Goal: Transaction & Acquisition: Purchase product/service

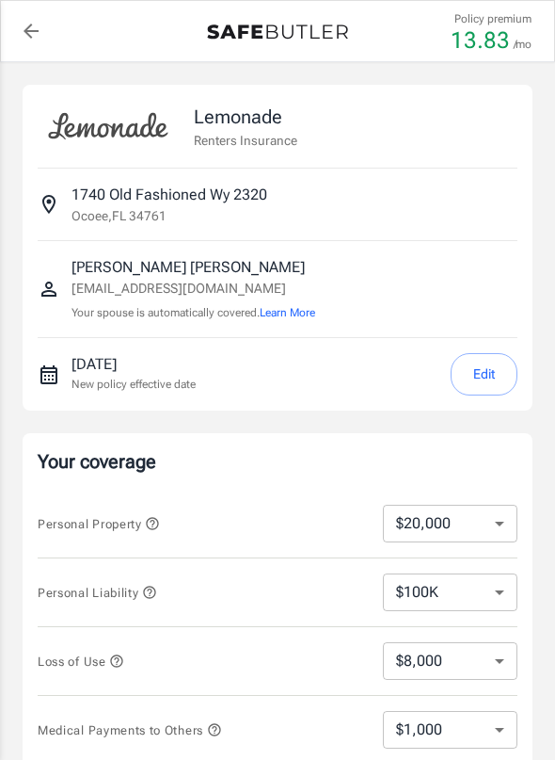
select select "20000"
select select "500"
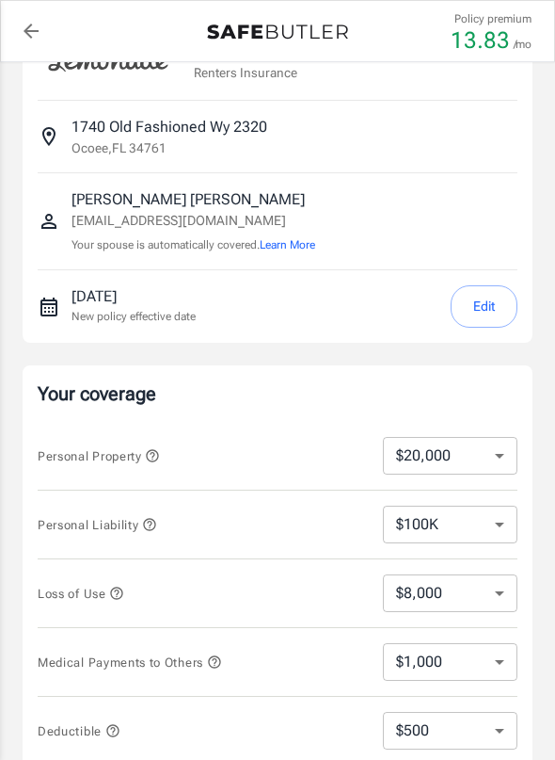
scroll to position [77, 0]
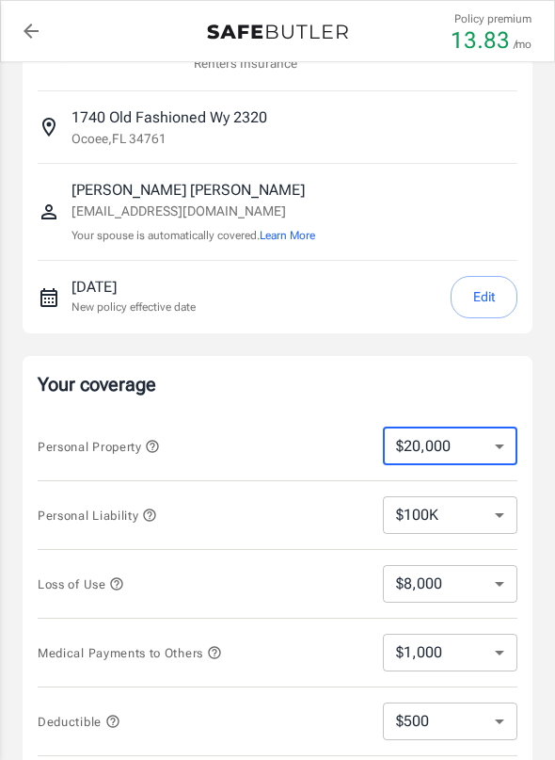
select select "50000"
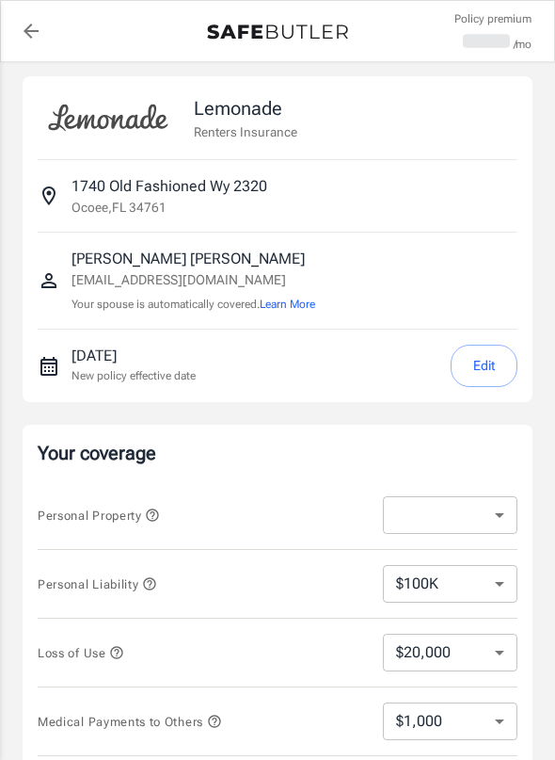
select select "50000"
select select "20000"
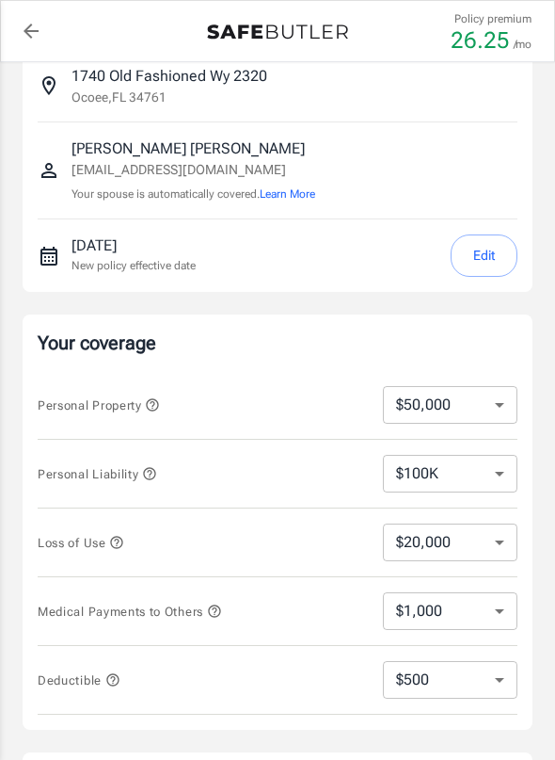
scroll to position [157, 0]
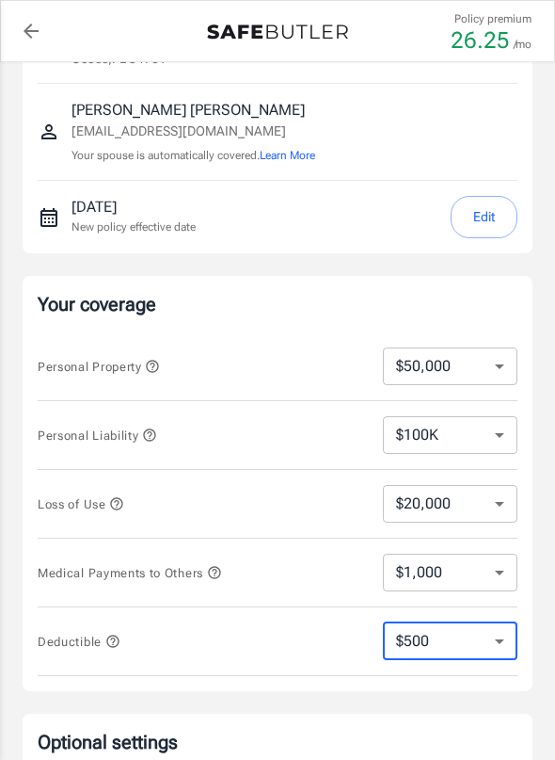
select select "1000"
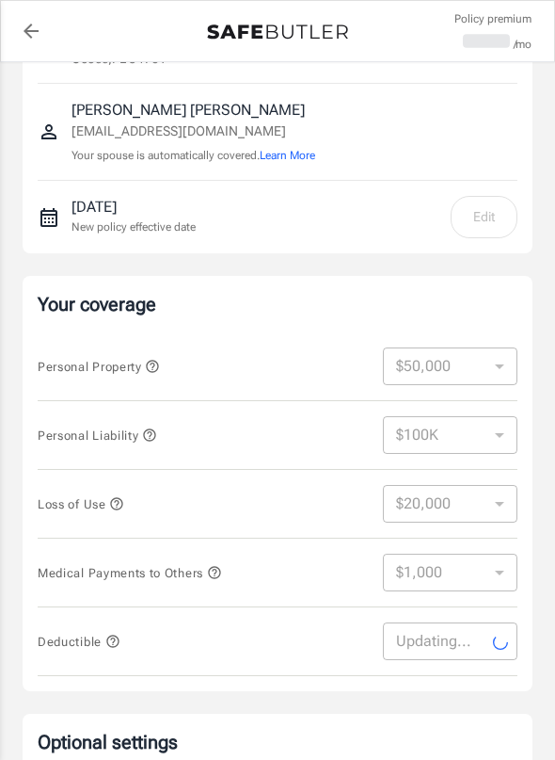
click at [499, 641] on icon at bounding box center [500, 642] width 21 height 21
select select "1000"
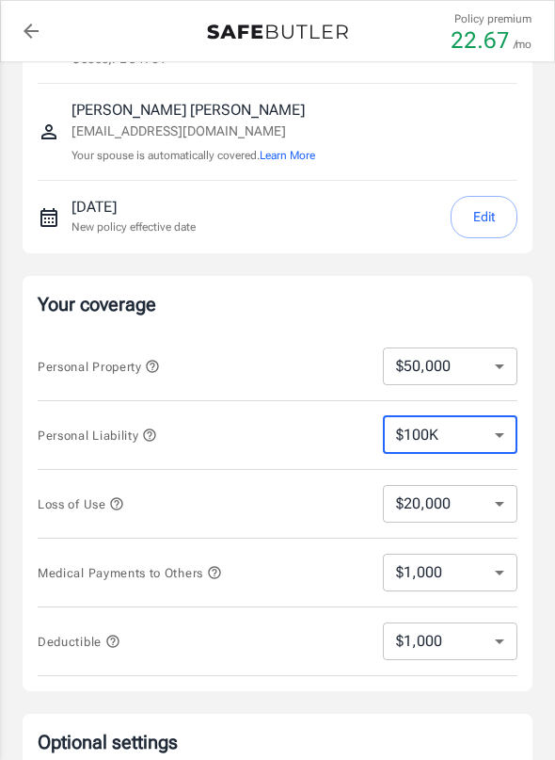
select select "400000"
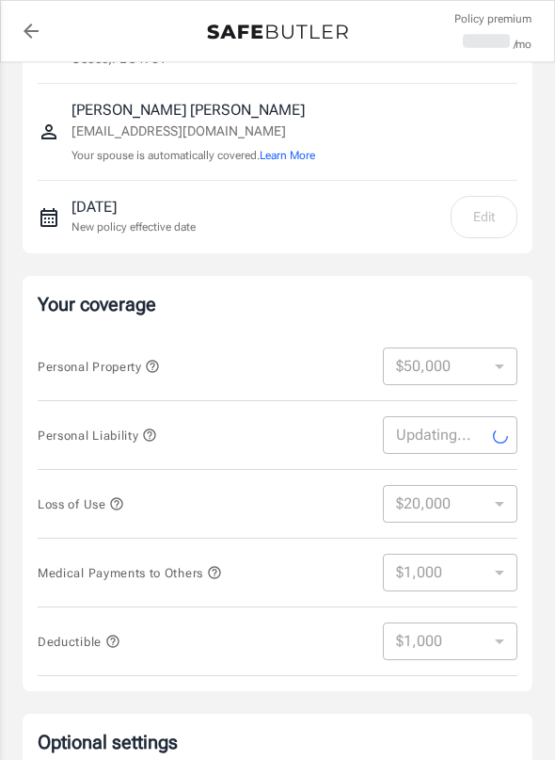
select select "400000"
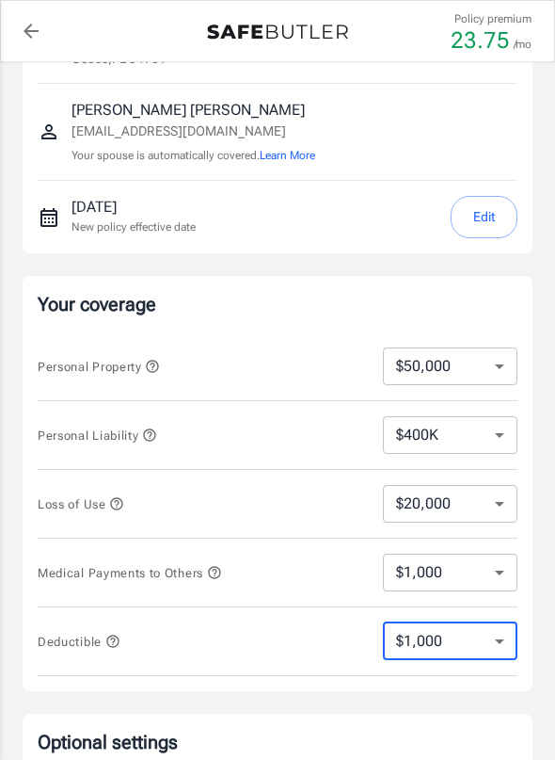
select select "250"
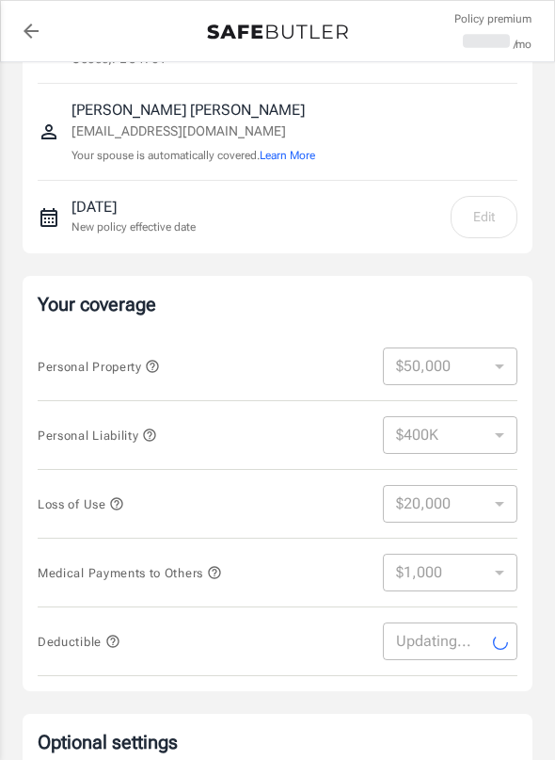
select select "250"
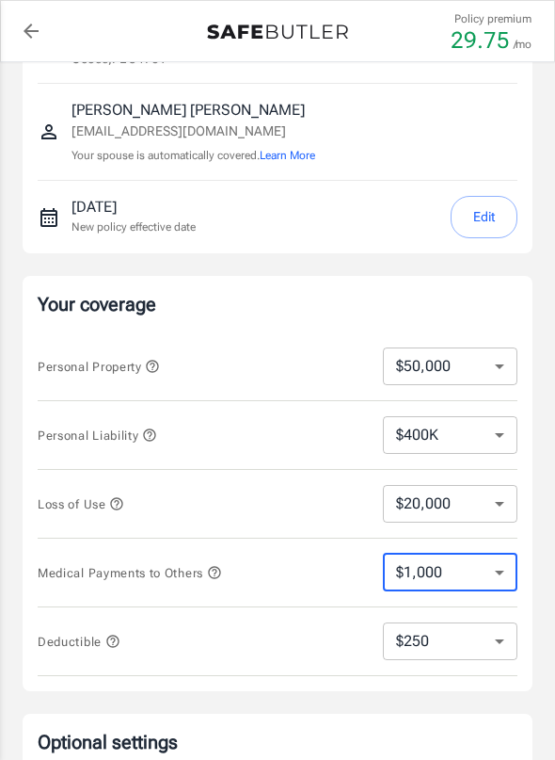
select select "4000"
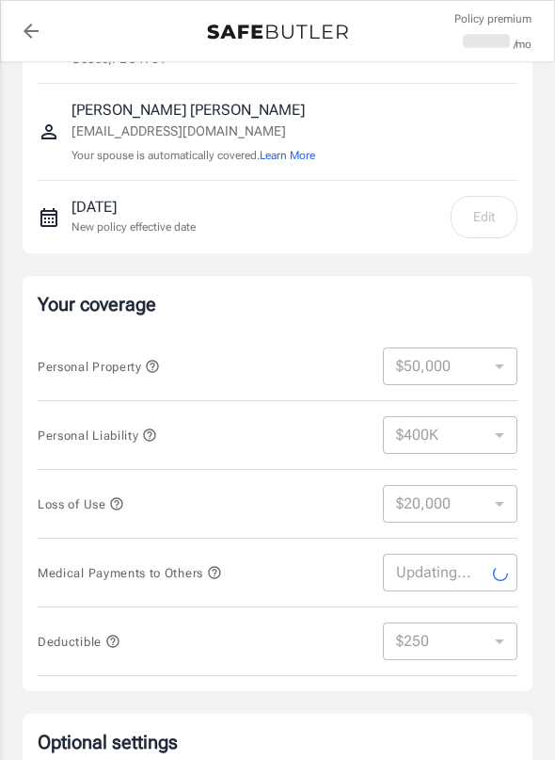
select select "4000"
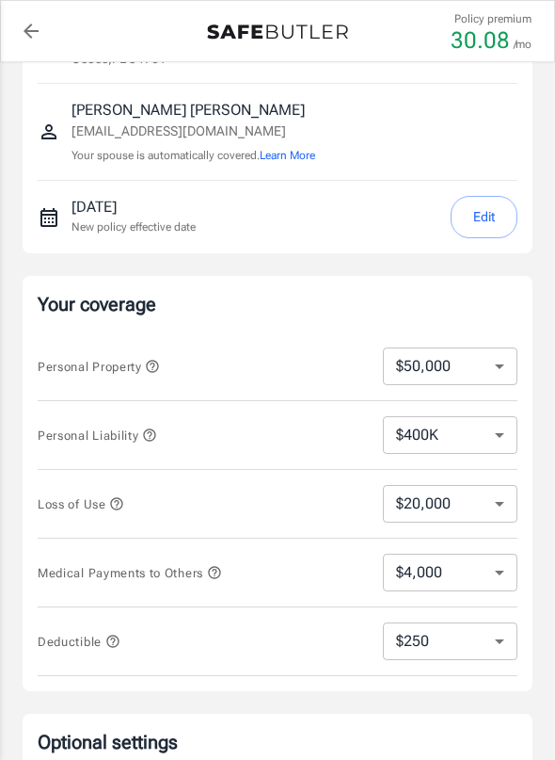
click at [448, 500] on select "$20,000" at bounding box center [450, 504] width 135 height 38
click at [440, 394] on div "Personal Property $10,000 $20,000 $30,000 $40,000 $50,000 $100K ​" at bounding box center [278, 366] width 480 height 69
select select "100000"
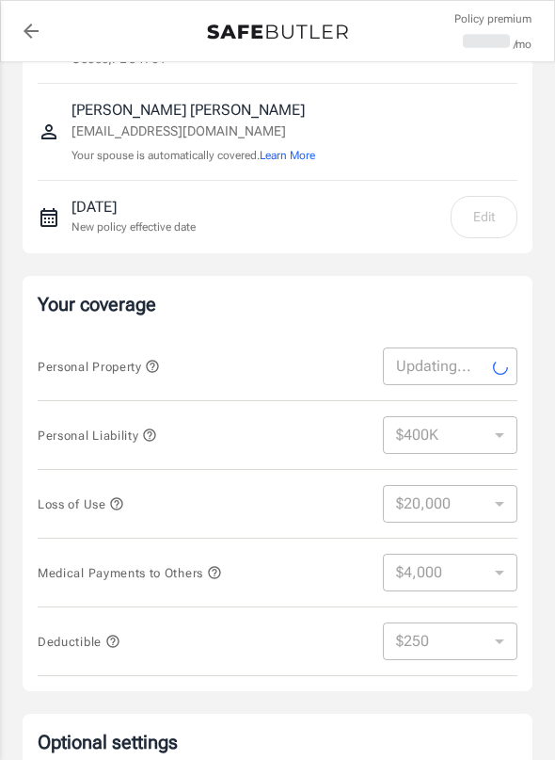
select select "100000"
select select "40000"
click at [420, 438] on select "$100K $200K $300K $400K $500K" at bounding box center [450, 435] width 135 height 38
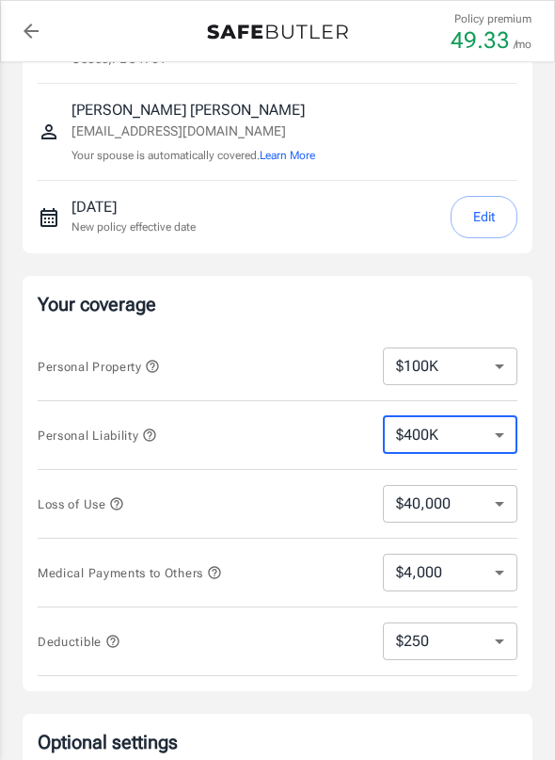
select select "500000"
click at [436, 579] on select "$1,000 $2,000 $3,000 $4,000 $5,000" at bounding box center [450, 572] width 135 height 38
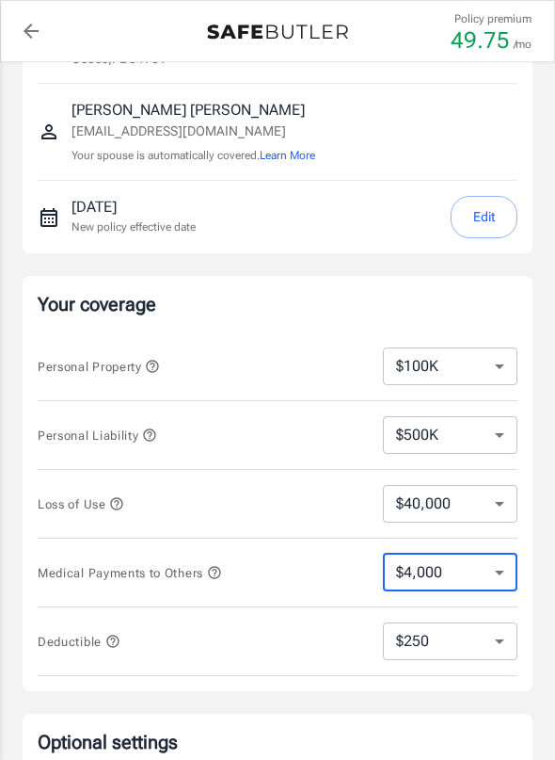
select select "5000"
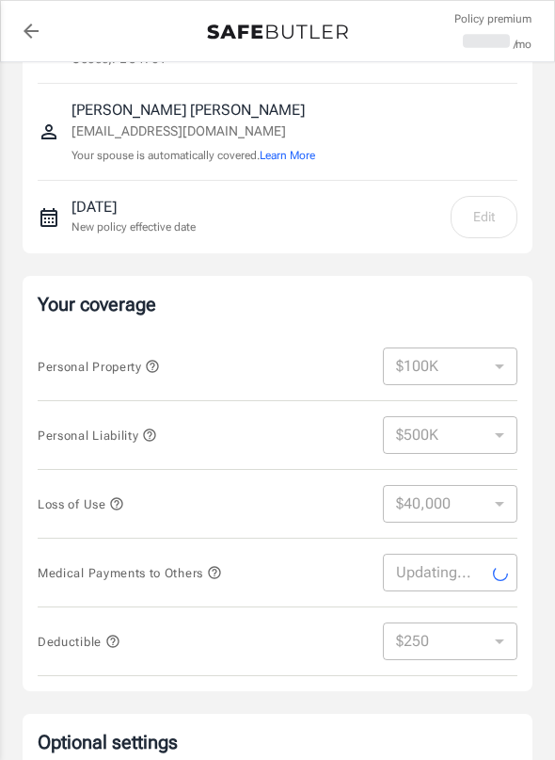
select select "5000"
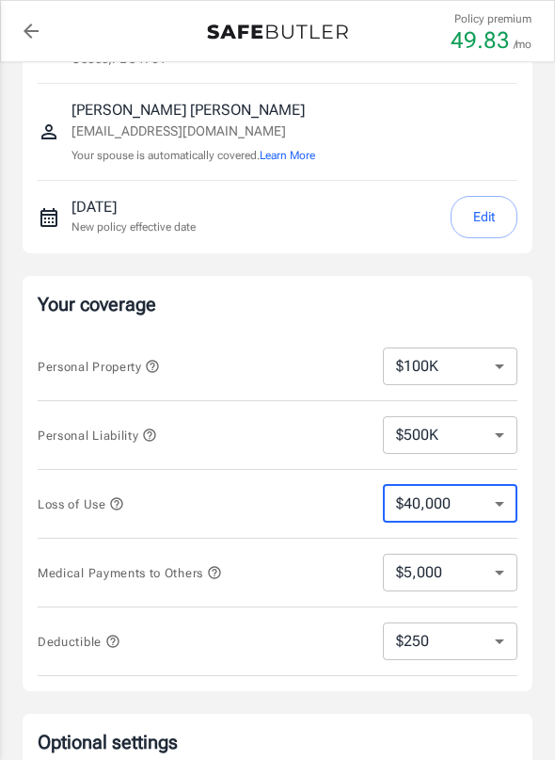
click at [405, 435] on select "$100K $200K $300K $400K $500K" at bounding box center [450, 435] width 135 height 38
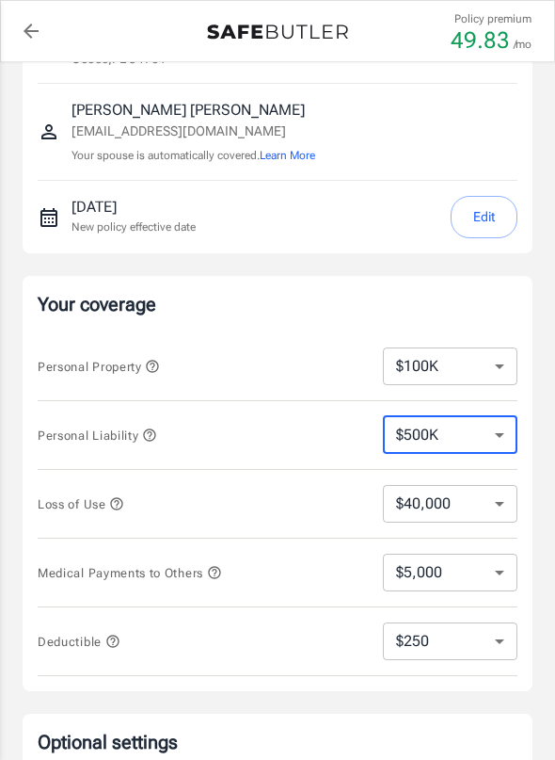
click at [402, 385] on div "Personal Property $10,000 $20,000 $30,000 $40,000 $50,000 $100K ​" at bounding box center [278, 366] width 480 height 69
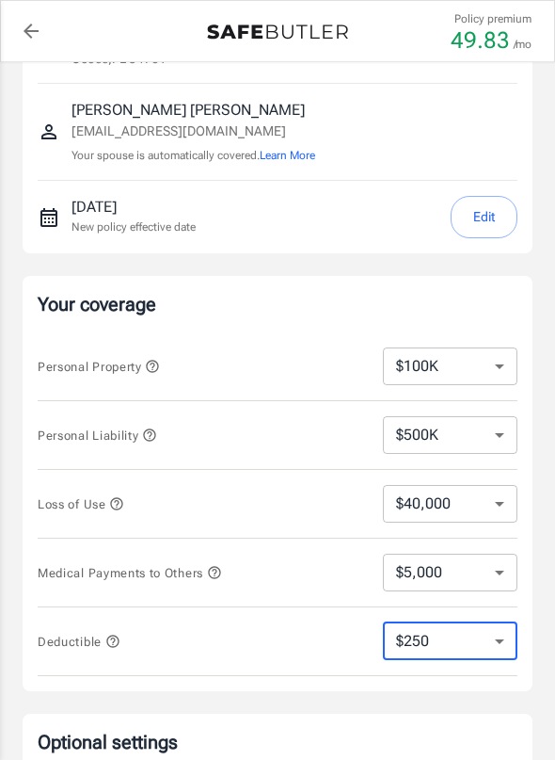
select select "500"
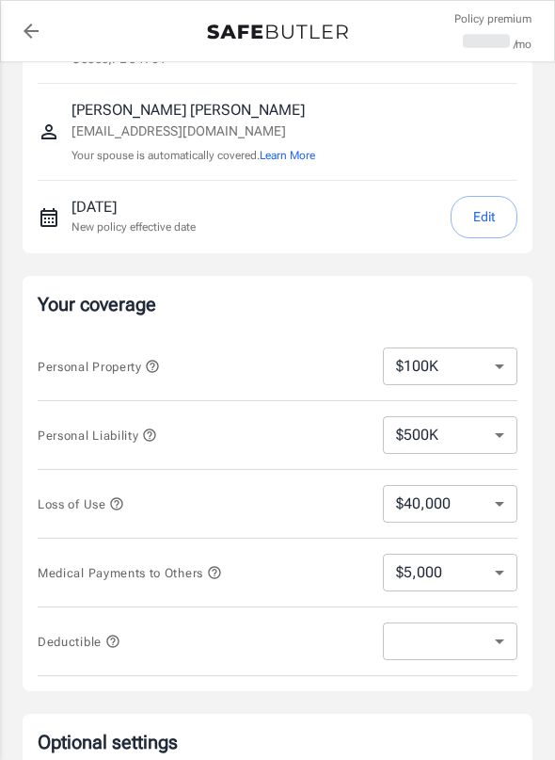
select select "500"
select select "2000"
click at [435, 565] on select "$1,000 $2,000 $3,000 $4,000 $5,000" at bounding box center [450, 572] width 135 height 38
select select "1000"
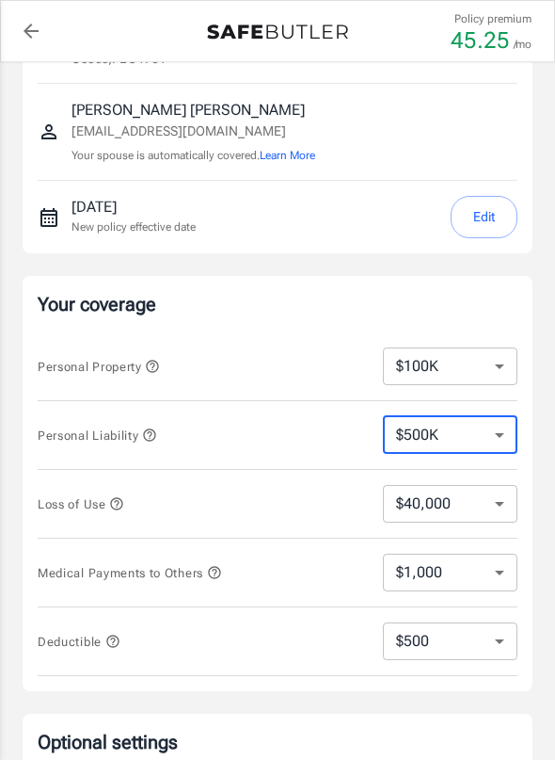
select select "300000"
click at [451, 356] on select "$10,000 $20,000 $30,000 $40,000 $50,000 $100K" at bounding box center [450, 366] width 135 height 38
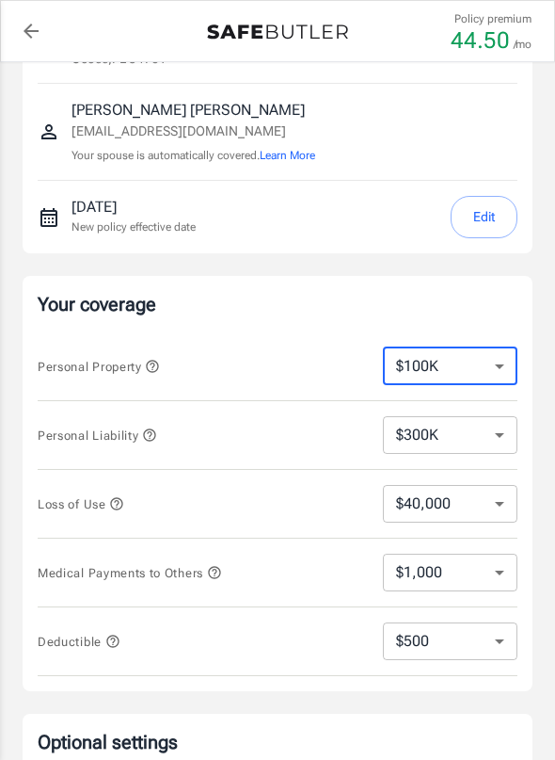
select select "30000"
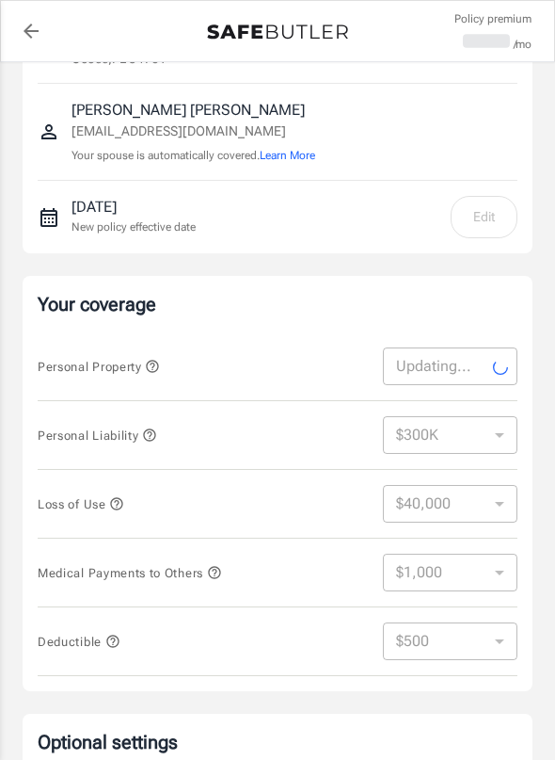
select select "30000"
select select "12000"
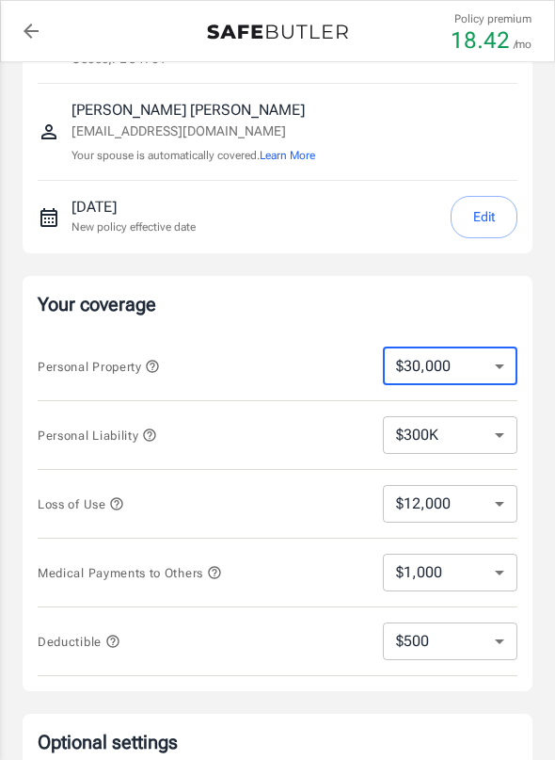
select select "20000"
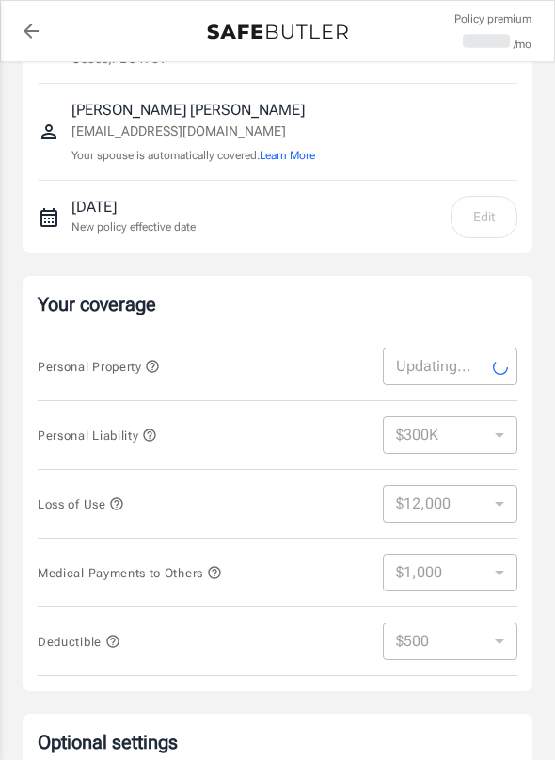
select select "20000"
select select "8000"
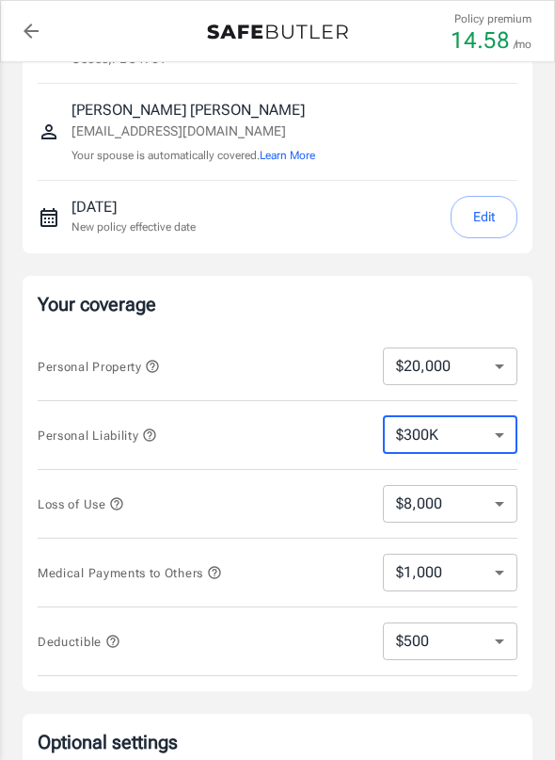
select select "100000"
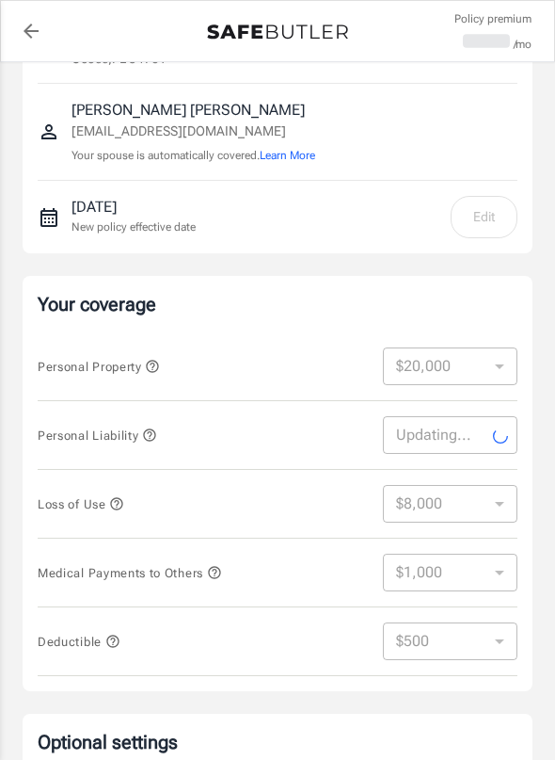
select select "100000"
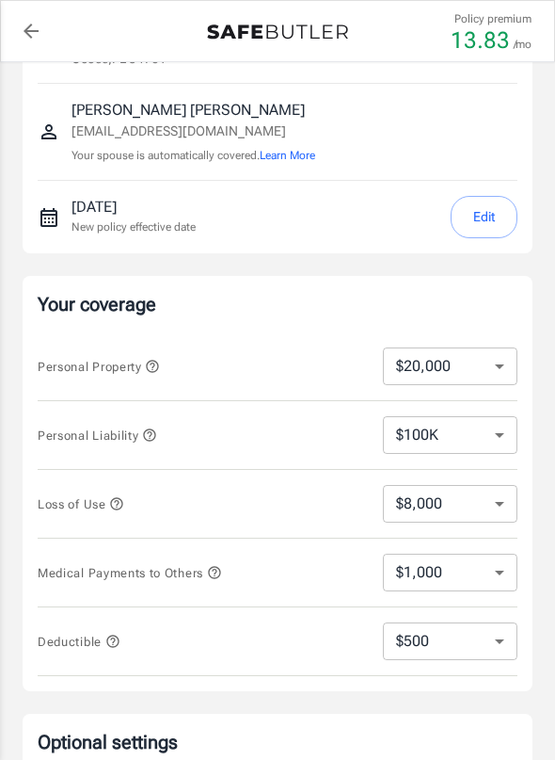
click at [466, 501] on select "$8,000" at bounding box center [450, 504] width 135 height 38
click at [280, 523] on div "Loss of Use $8,000 ​" at bounding box center [278, 504] width 480 height 69
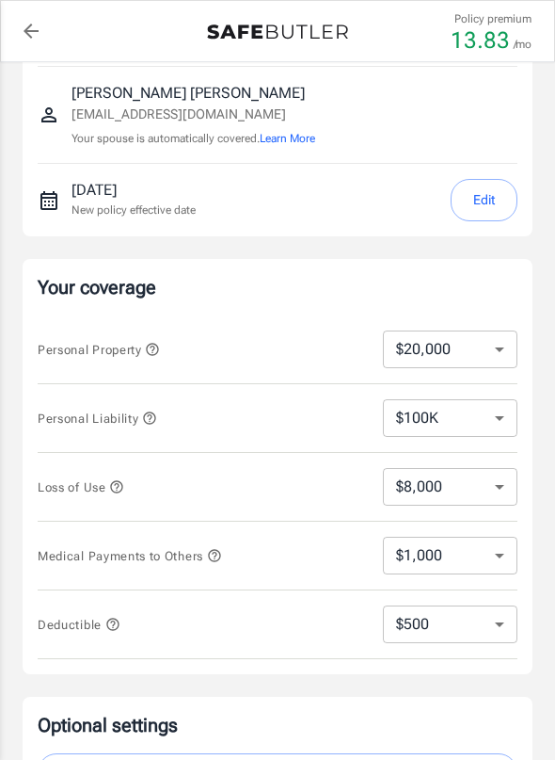
click at [333, 567] on div "Medical Payments to Others $1,000 $2,000 $3,000 $4,000 $5,000 ​" at bounding box center [278, 555] width 480 height 69
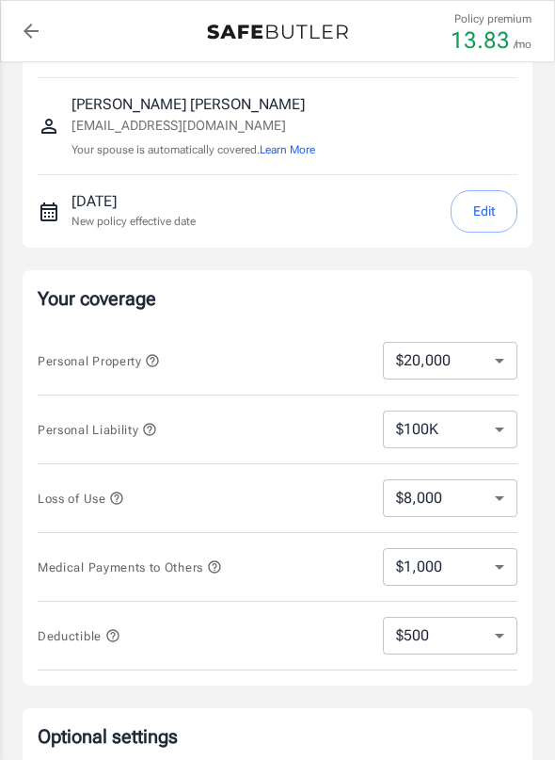
click at [356, 382] on div "Personal Property $10,000 $20,000 $30,000 $40,000 $50,000 $100K ​" at bounding box center [278, 361] width 480 height 69
select select "10000"
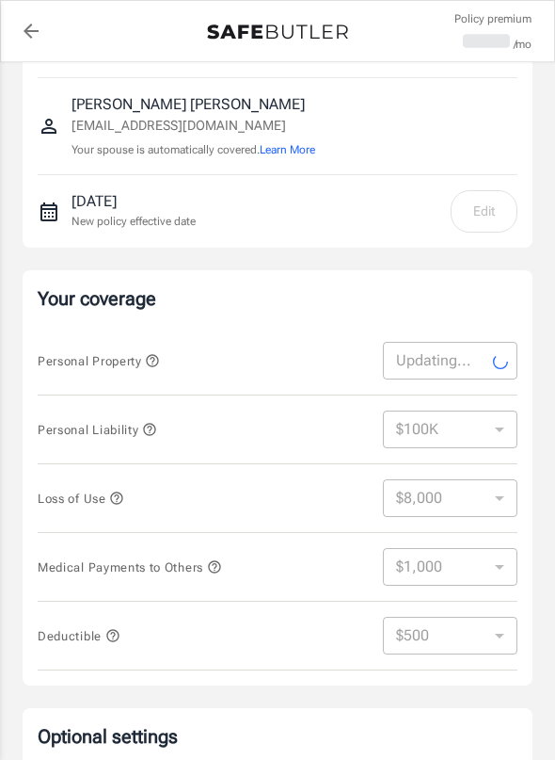
select select "10000"
select select "4000"
click at [157, 357] on icon "button" at bounding box center [152, 360] width 15 height 15
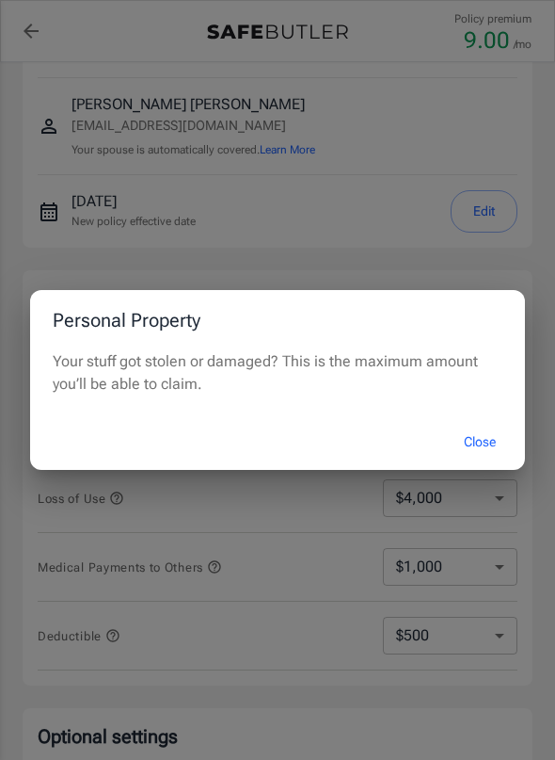
click at [298, 306] on h2 "Personal Property" at bounding box center [277, 320] width 495 height 60
click at [476, 439] on button "Close" at bounding box center [479, 442] width 75 height 40
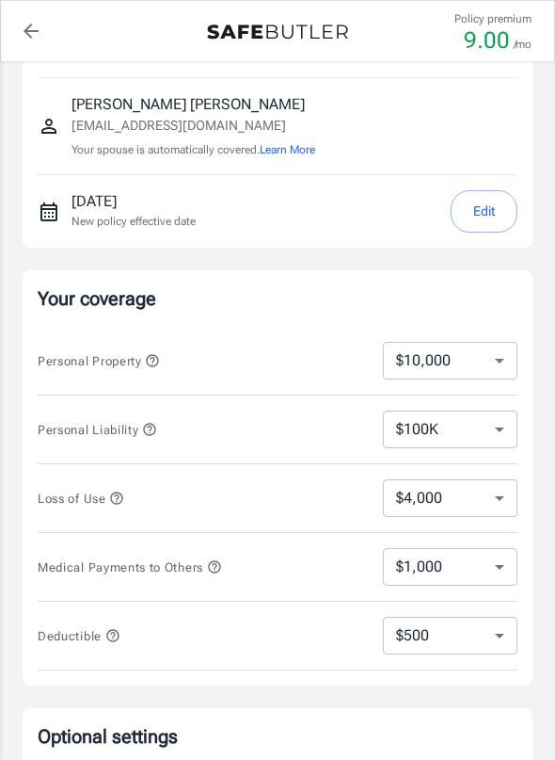
click at [318, 294] on p "Your coverage" at bounding box center [278, 298] width 480 height 26
click at [442, 363] on select "$10,000 $20,000 $30,000 $40,000 $50,000 $100K" at bounding box center [450, 361] width 135 height 38
select select "20000"
select select "8000"
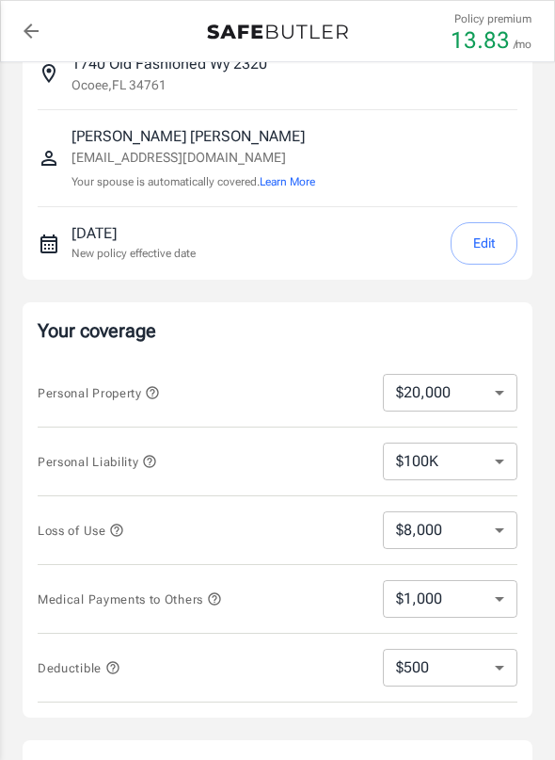
scroll to position [84, 0]
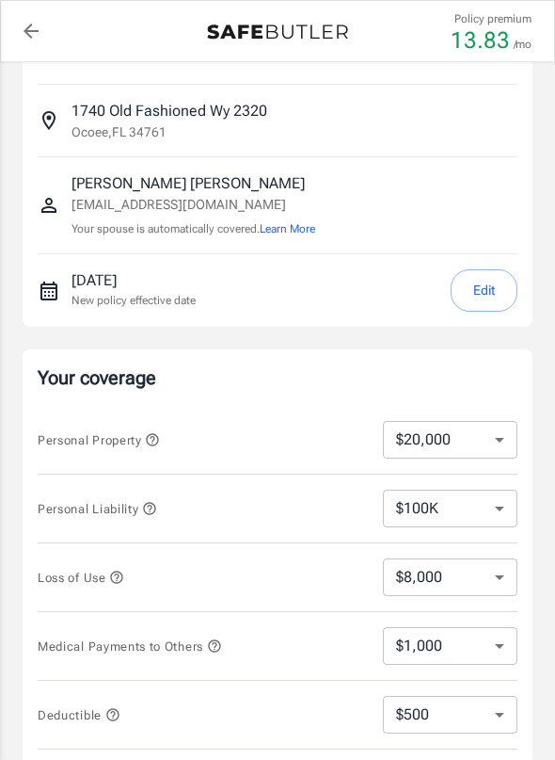
click at [476, 434] on select "$10,000 $20,000 $30,000 $40,000 $50,000 $100K" at bounding box center [450, 440] width 135 height 38
select select "10000"
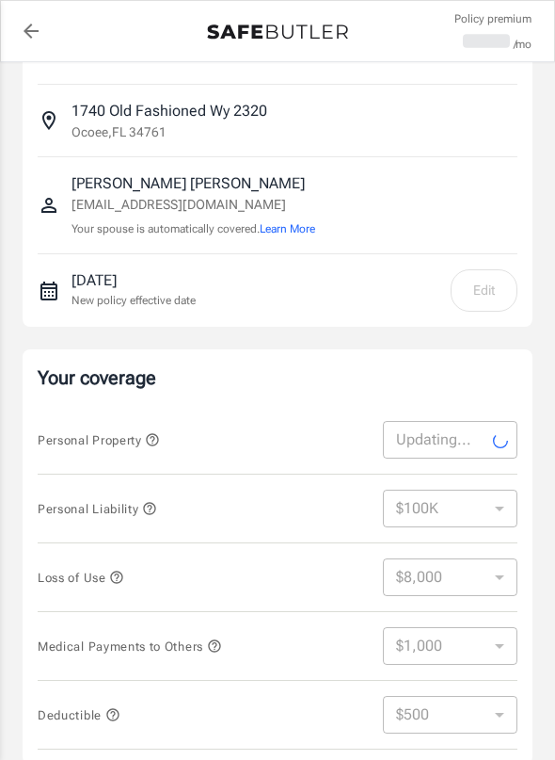
select select "10000"
select select "4000"
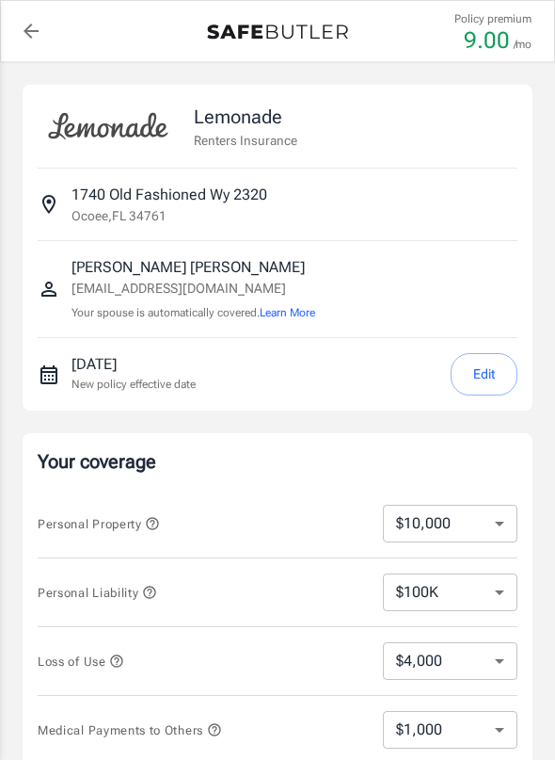
scroll to position [0, 0]
click at [472, 366] on button "Edit" at bounding box center [484, 374] width 67 height 42
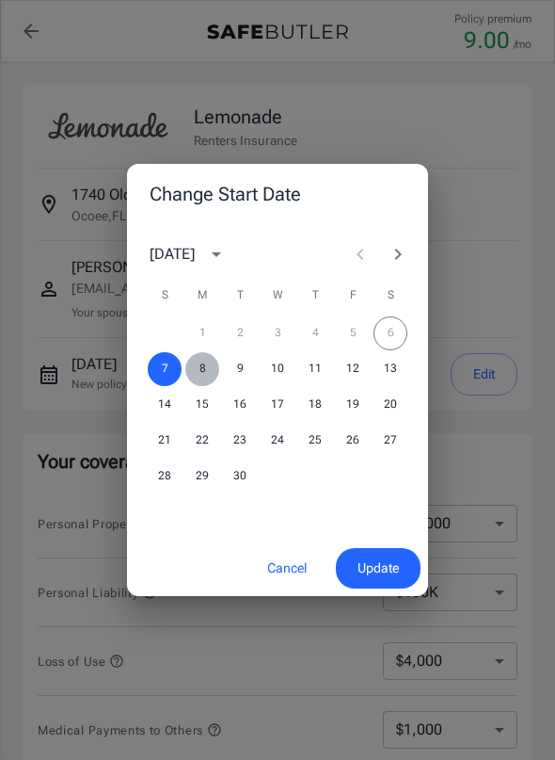
click at [194, 371] on button "8" at bounding box center [202, 369] width 34 height 34
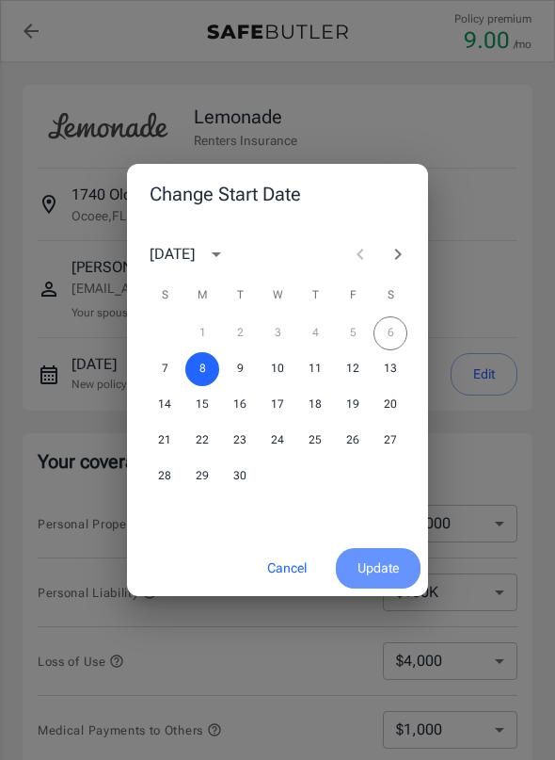
click at [372, 571] on span "Update" at bounding box center [378, 568] width 41 height 24
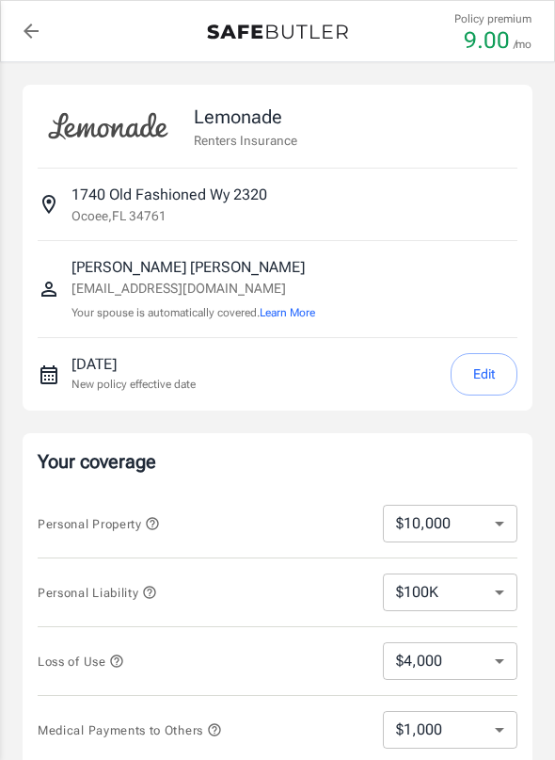
click at [487, 383] on button "Edit" at bounding box center [484, 374] width 67 height 42
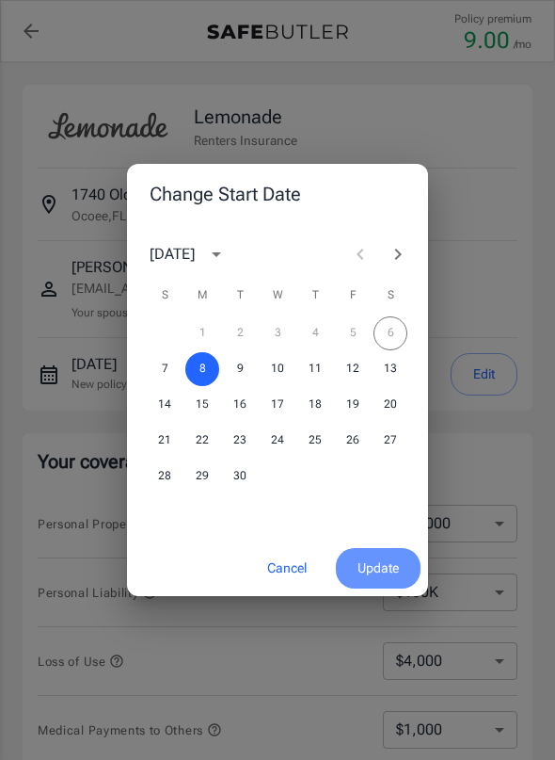
click at [377, 572] on span "Update" at bounding box center [378, 568] width 41 height 24
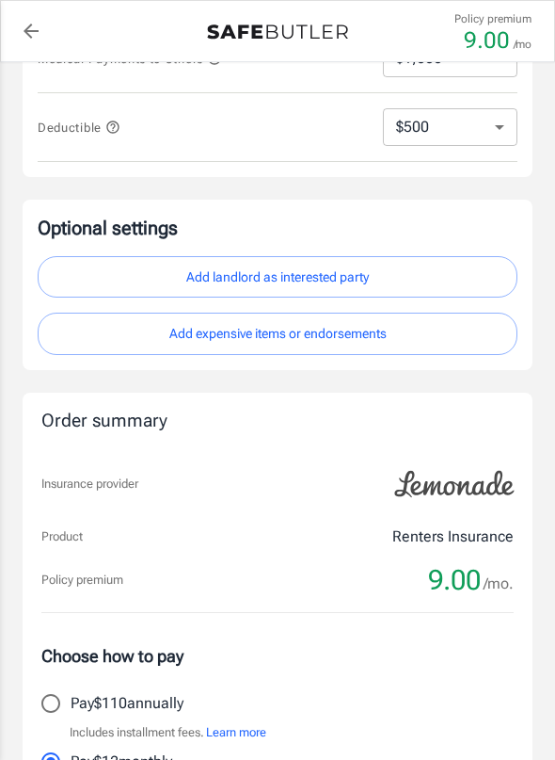
scroll to position [668, 0]
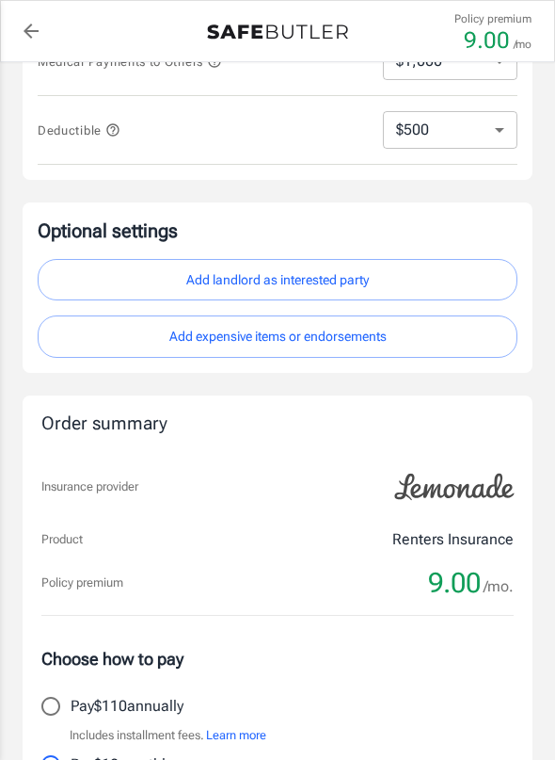
click at [276, 280] on button "Add landlord as interested party" at bounding box center [278, 280] width 480 height 42
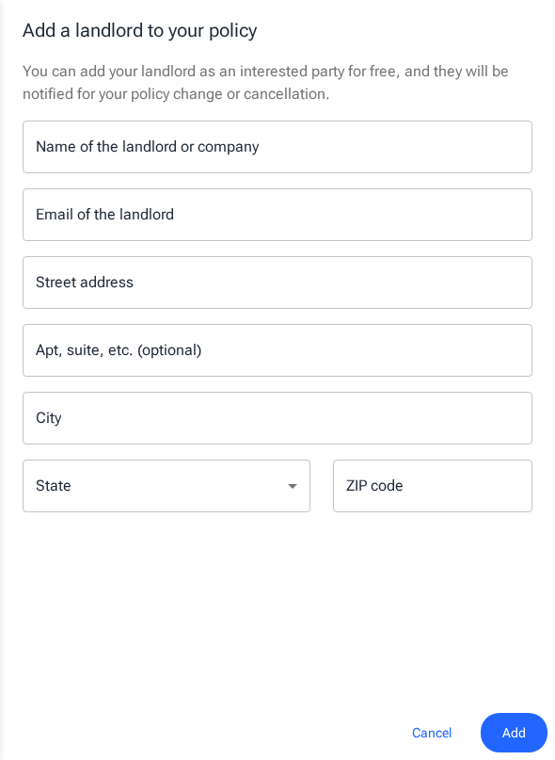
click at [425, 736] on button "Cancel" at bounding box center [432, 732] width 83 height 40
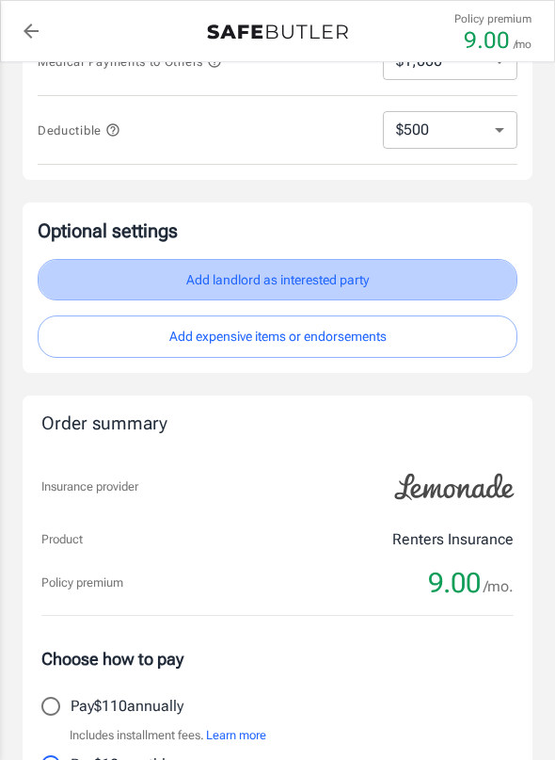
click at [296, 280] on button "Add landlord as interested party" at bounding box center [278, 280] width 480 height 42
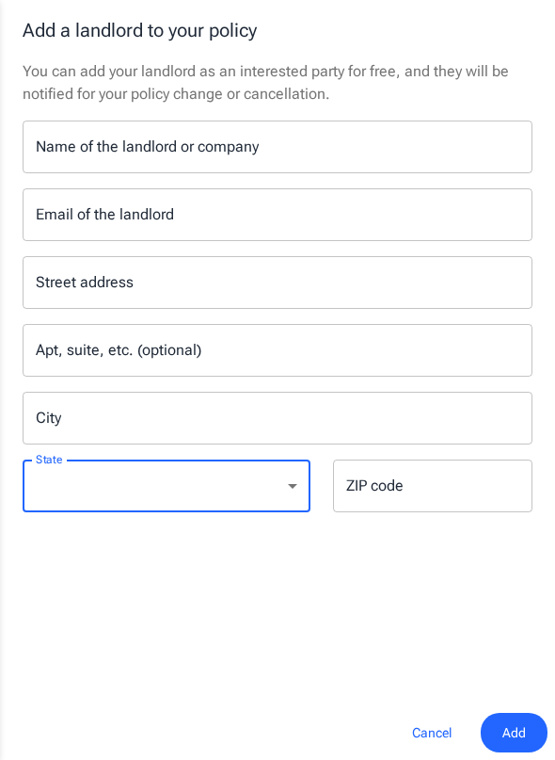
select select "FL"
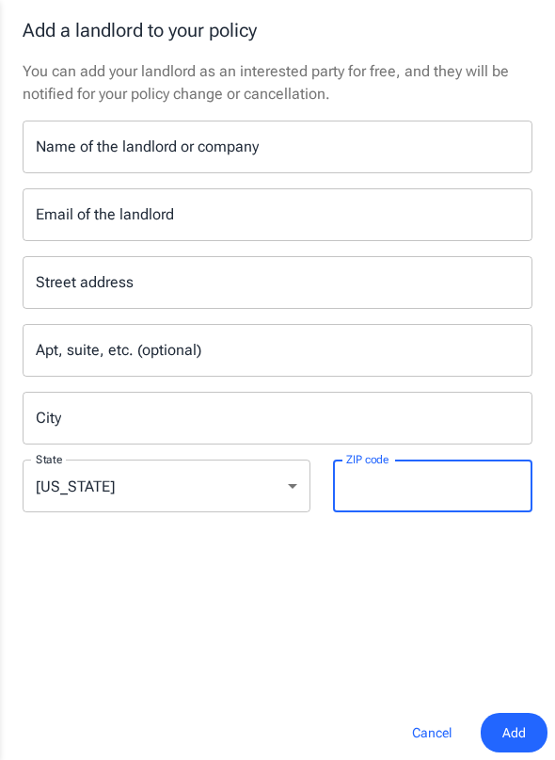
click at [436, 735] on button "Cancel" at bounding box center [432, 732] width 83 height 40
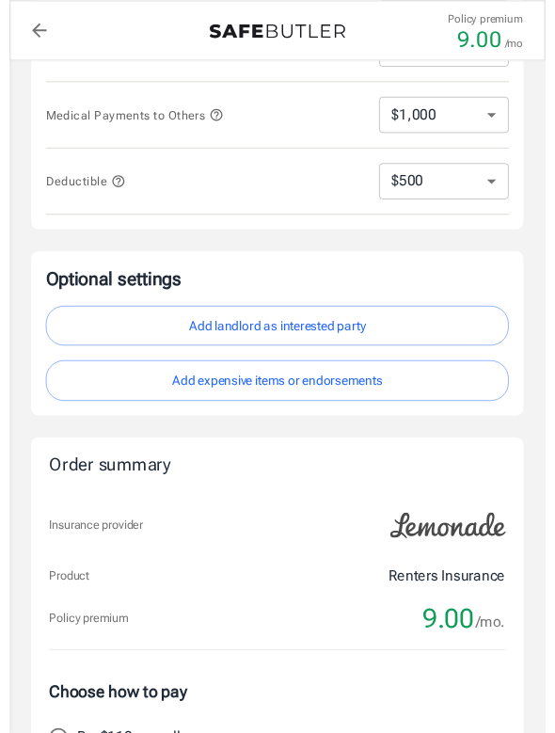
scroll to position [613, 0]
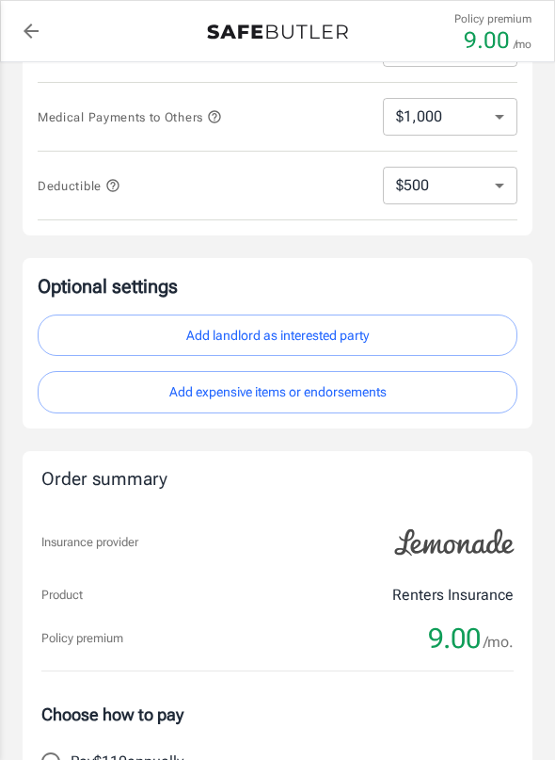
click at [104, 341] on button "Add landlord as interested party" at bounding box center [278, 335] width 480 height 42
select select "FL"
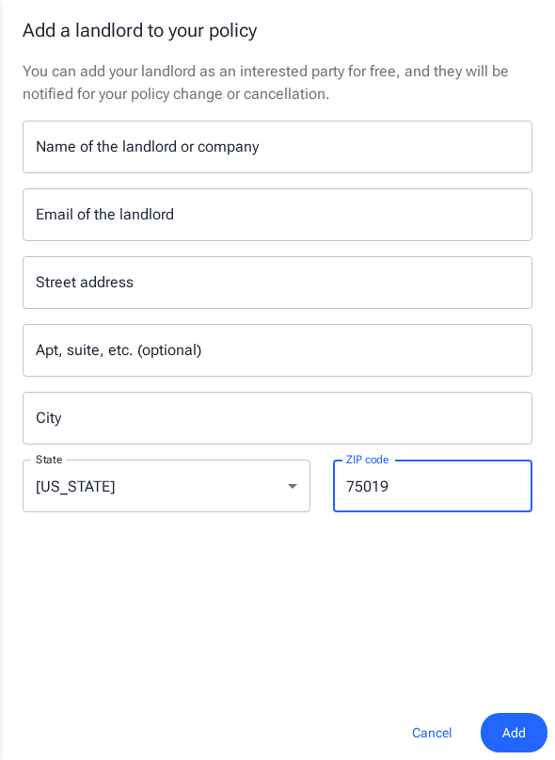
type input "75019"
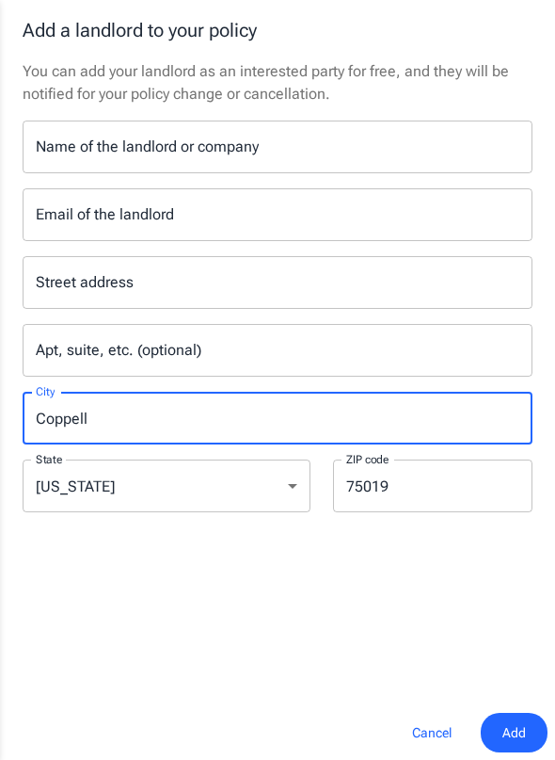
type input "Coppell"
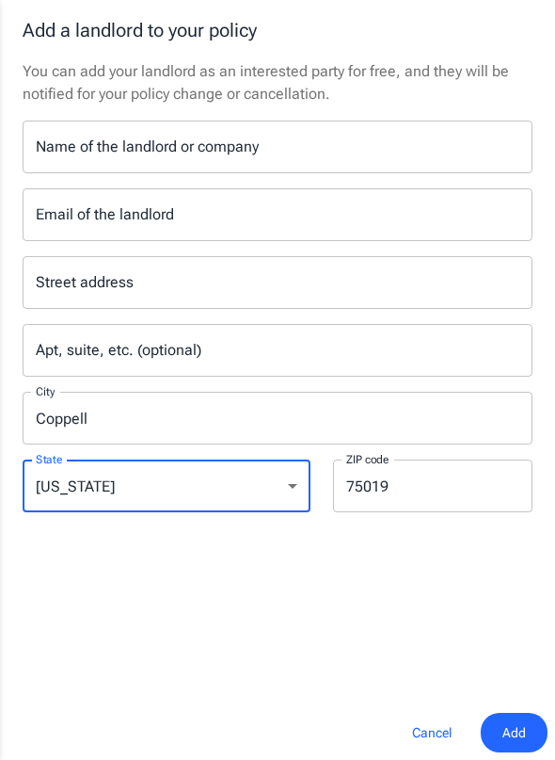
select select "[GEOGRAPHIC_DATA]"
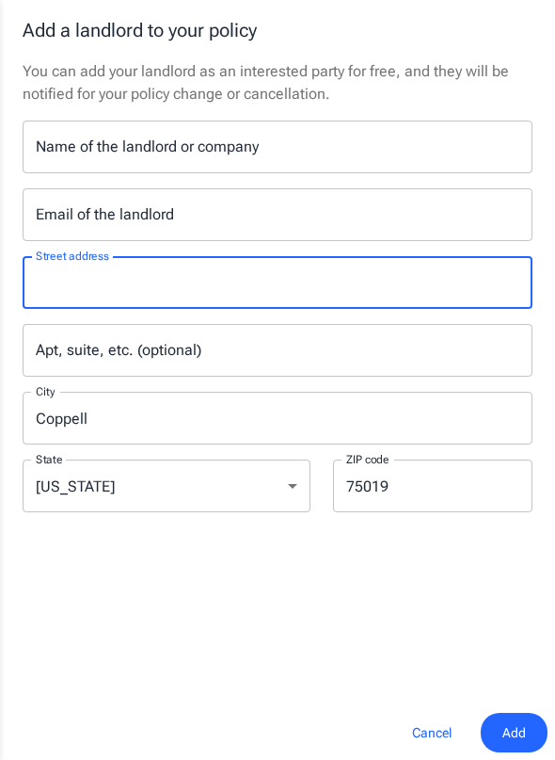
click at [135, 243] on div "Street address Street address Apt, suite, etc. (optional) Apt, suite, etc. (opt…" at bounding box center [277, 378] width 533 height 274
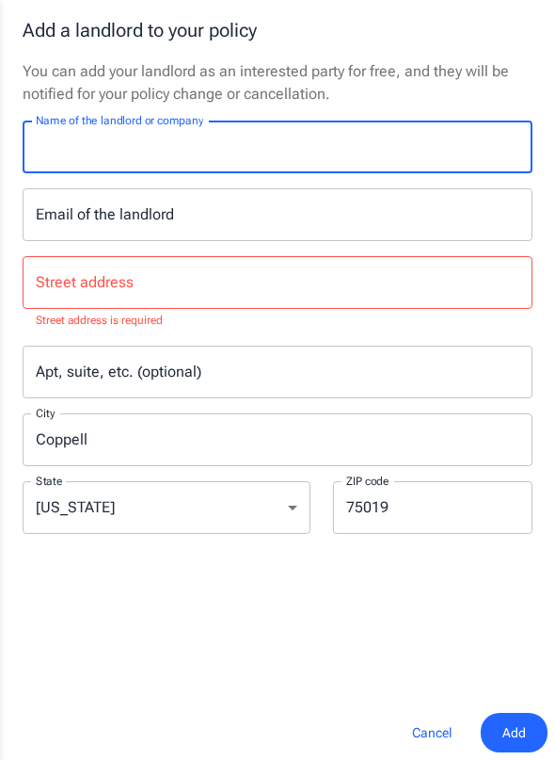
click at [112, 295] on div "Street address Street address Street address is required" at bounding box center [278, 293] width 510 height 74
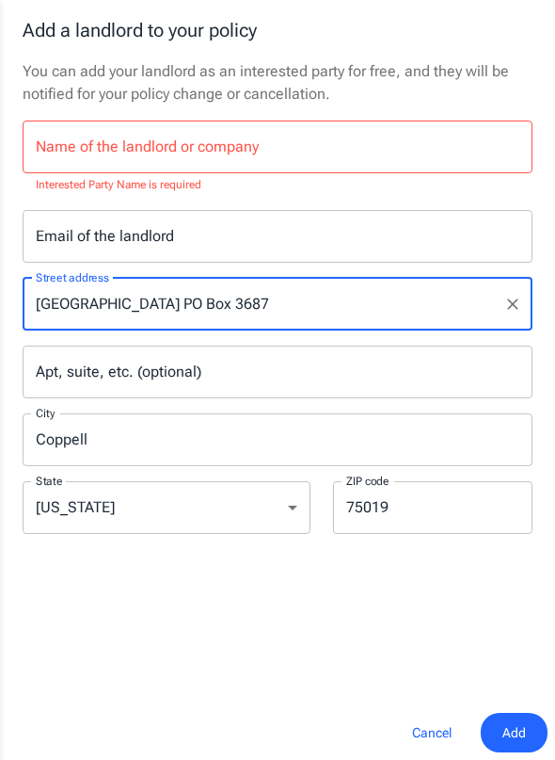
type input "[GEOGRAPHIC_DATA] PO Box 3687"
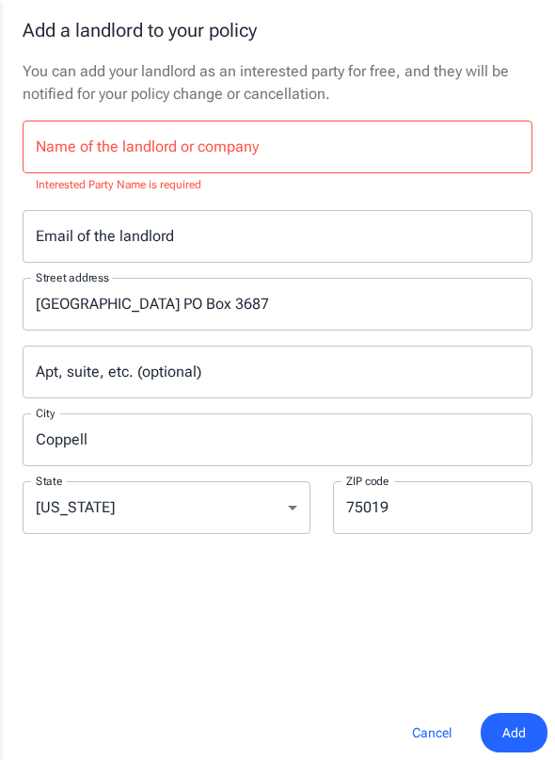
click at [11, 260] on div "Email of the landlord Email of the landlord" at bounding box center [277, 236] width 533 height 53
click at [212, 145] on div "Name of the landlord or company Name of the landlord or company Interested Part…" at bounding box center [278, 157] width 510 height 74
click at [212, 145] on input "Name of the landlord or company" at bounding box center [278, 146] width 510 height 53
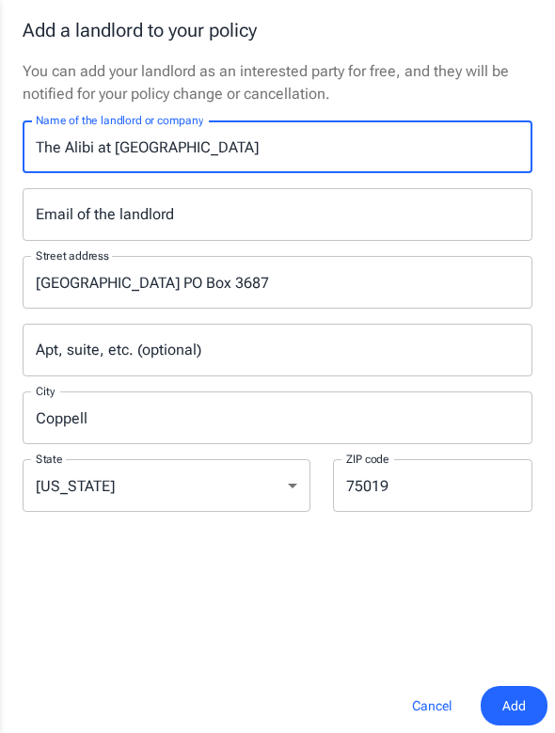
type input "The Alibi at [GEOGRAPHIC_DATA]"
click at [10, 162] on div "You can add your landlord as an interested party for free, and they will be not…" at bounding box center [277, 369] width 555 height 618
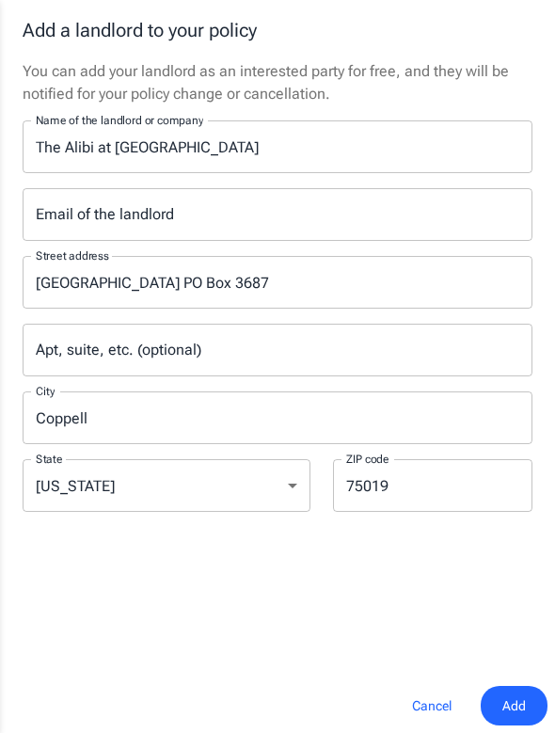
click at [325, 41] on h2 "Add a landlord to your policy" at bounding box center [277, 30] width 555 height 60
click at [508, 698] on span "Add" at bounding box center [515, 707] width 24 height 24
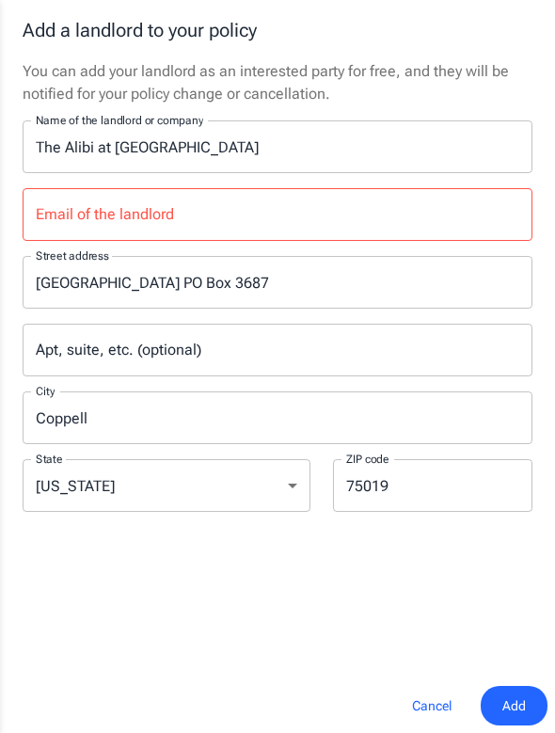
click at [8, 173] on div "You can add your landlord as an interested party for free, and they will be not…" at bounding box center [277, 369] width 555 height 618
click at [11, 210] on div "Email of the landlord Email of the landlord" at bounding box center [277, 214] width 533 height 53
click at [167, 222] on input "Email of the landlord" at bounding box center [278, 214] width 510 height 53
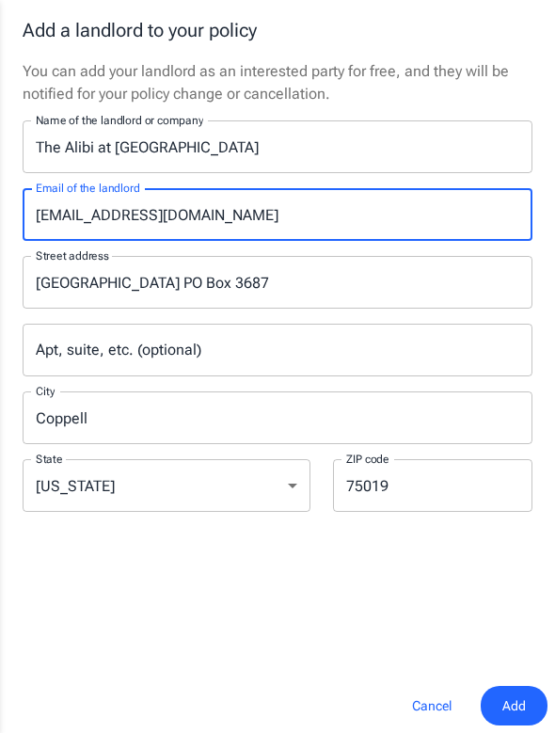
type input "[EMAIL_ADDRESS][DOMAIN_NAME]"
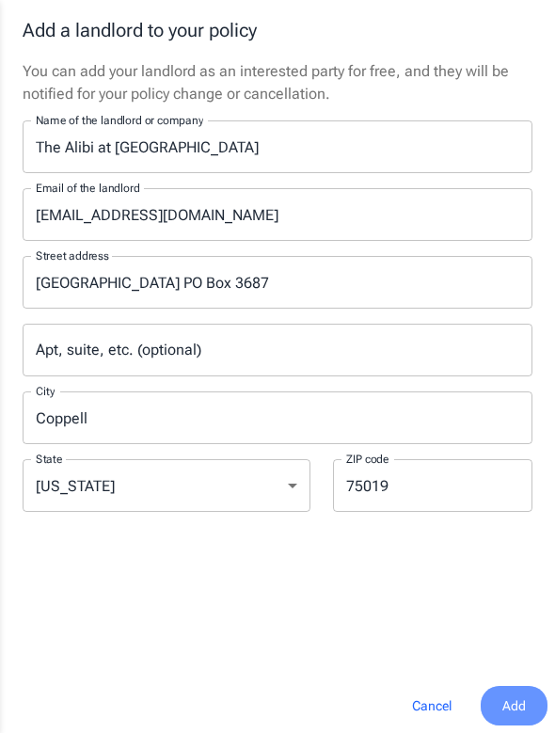
click at [528, 710] on button "Add" at bounding box center [514, 706] width 67 height 40
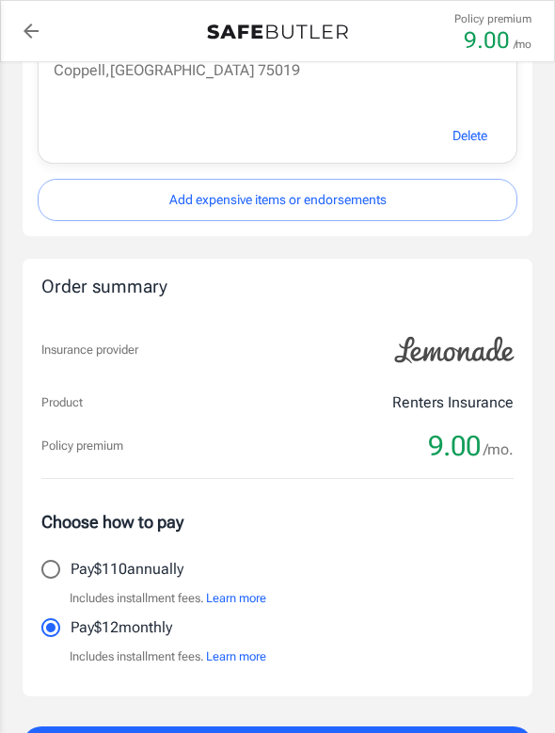
scroll to position [988, 0]
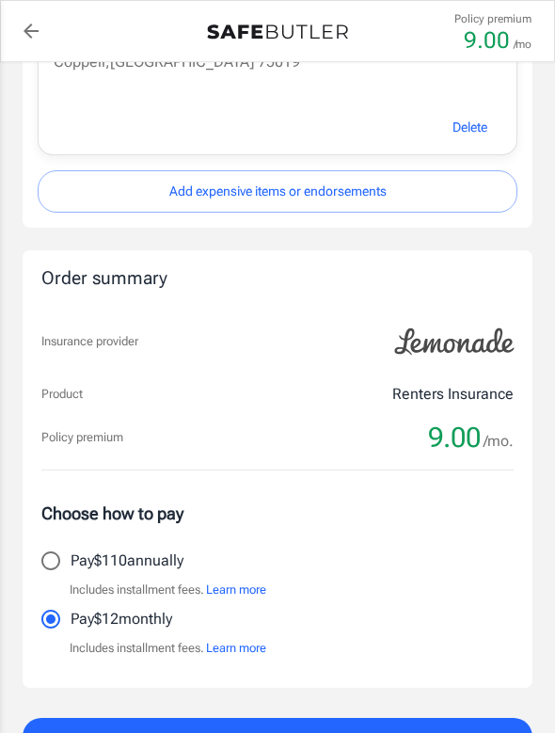
click at [316, 196] on button "Add expensive items or endorsements" at bounding box center [278, 191] width 480 height 42
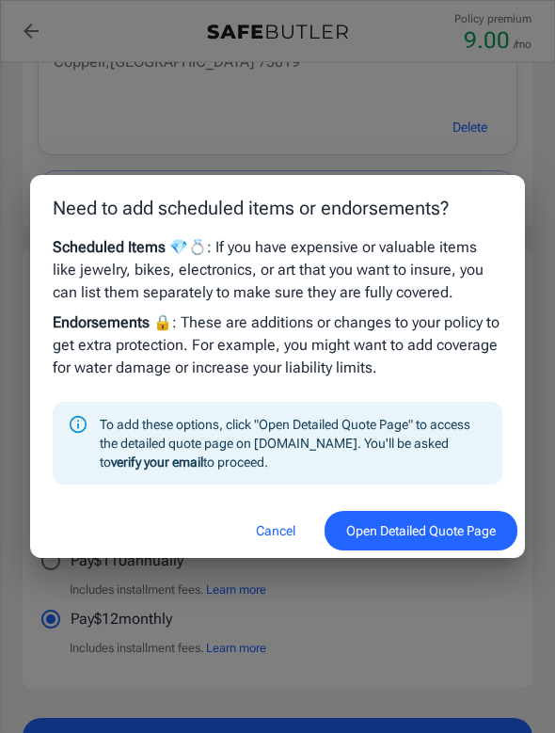
click at [264, 532] on button "Cancel" at bounding box center [275, 531] width 83 height 40
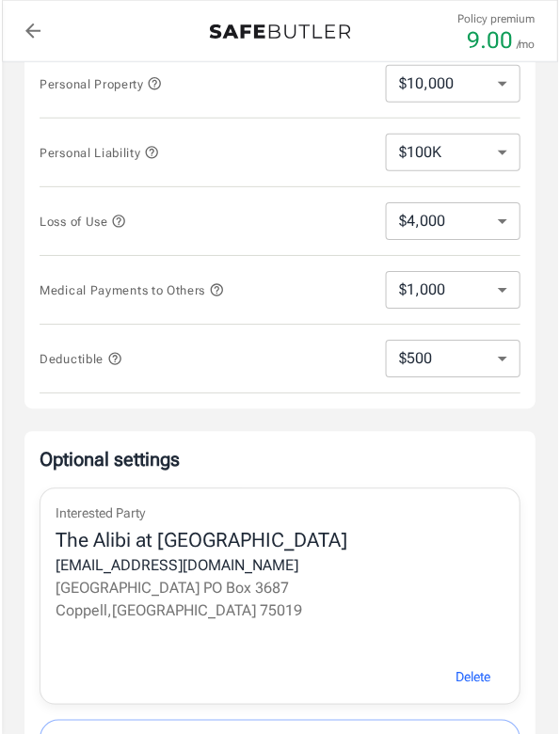
scroll to position [1245, 0]
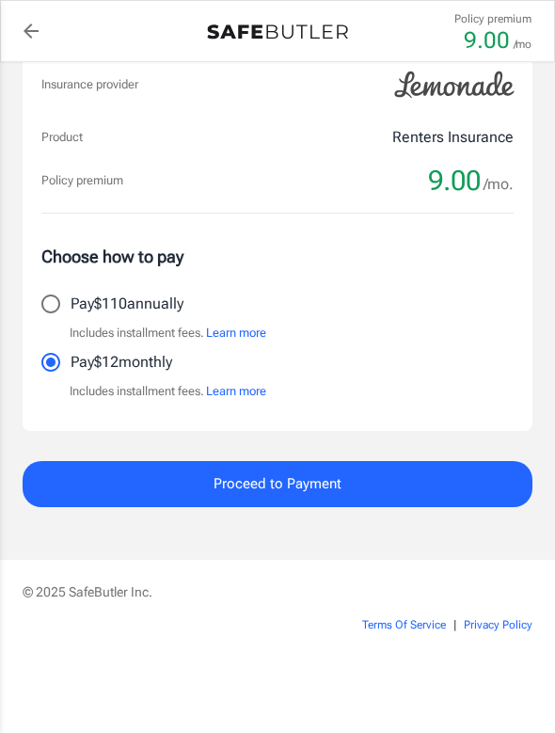
click at [361, 488] on button "Proceed to Payment" at bounding box center [278, 483] width 510 height 45
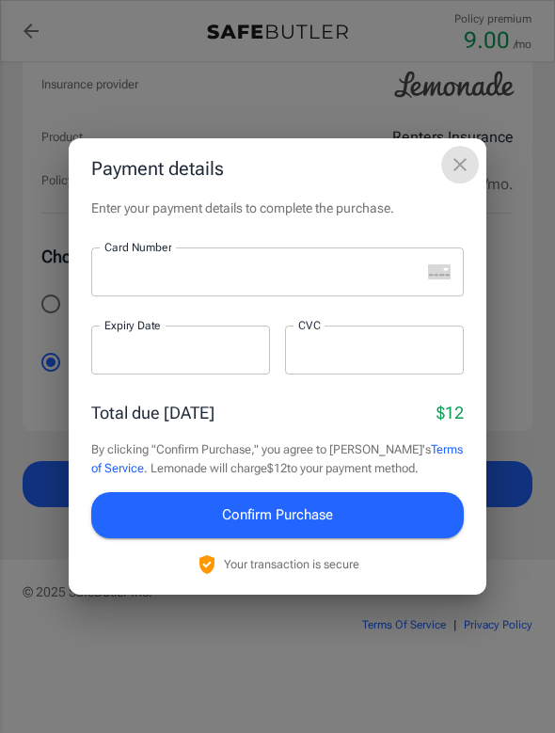
click at [456, 168] on icon "close" at bounding box center [460, 164] width 23 height 23
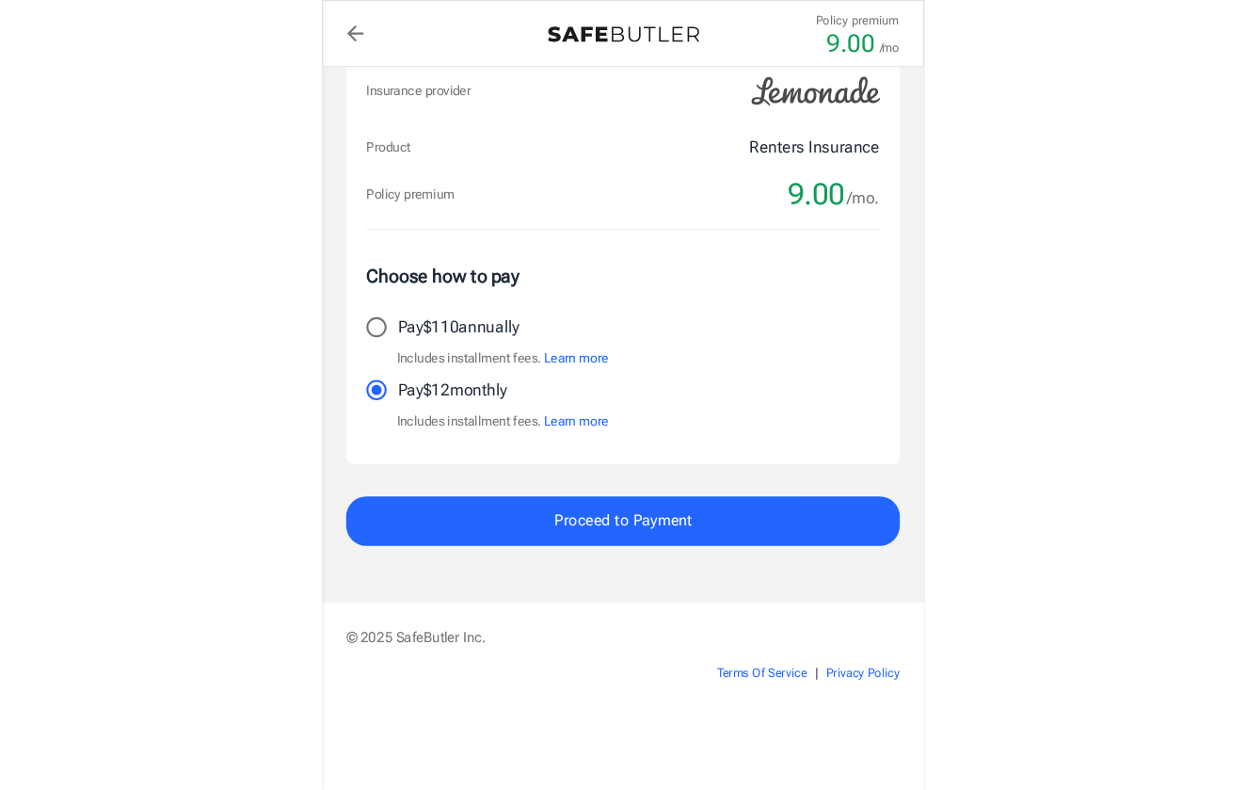
scroll to position [583, 0]
